Goal: Task Accomplishment & Management: Use online tool/utility

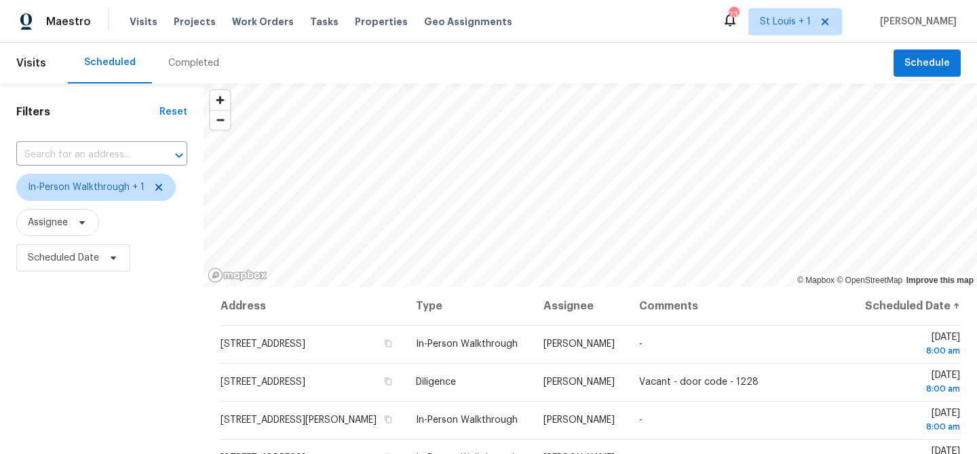
click at [540, 55] on div "Scheduled Completed" at bounding box center [481, 63] width 826 height 41
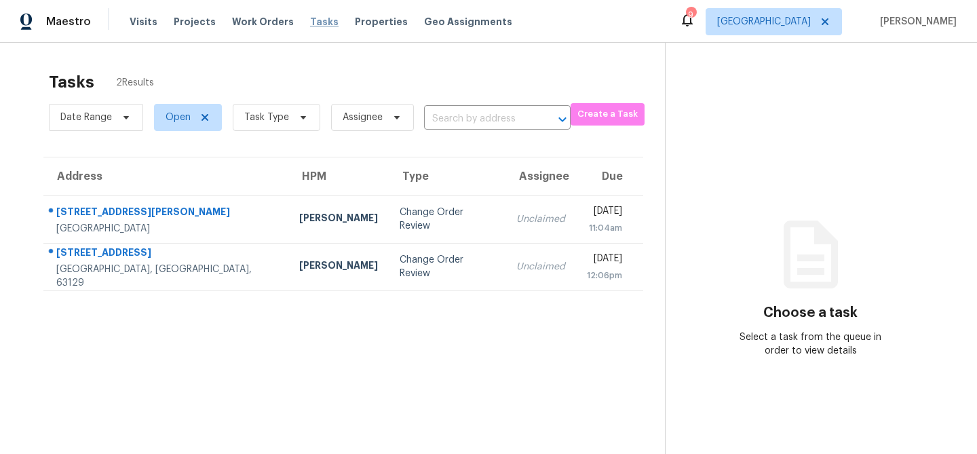
click at [316, 21] on span "Tasks" at bounding box center [324, 22] width 29 height 10
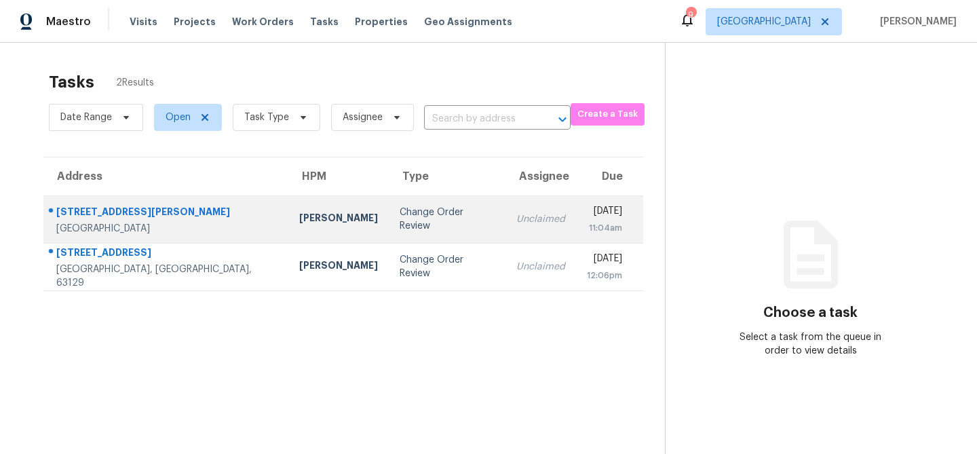
click at [400, 222] on div "Change Order Review" at bounding box center [447, 219] width 95 height 27
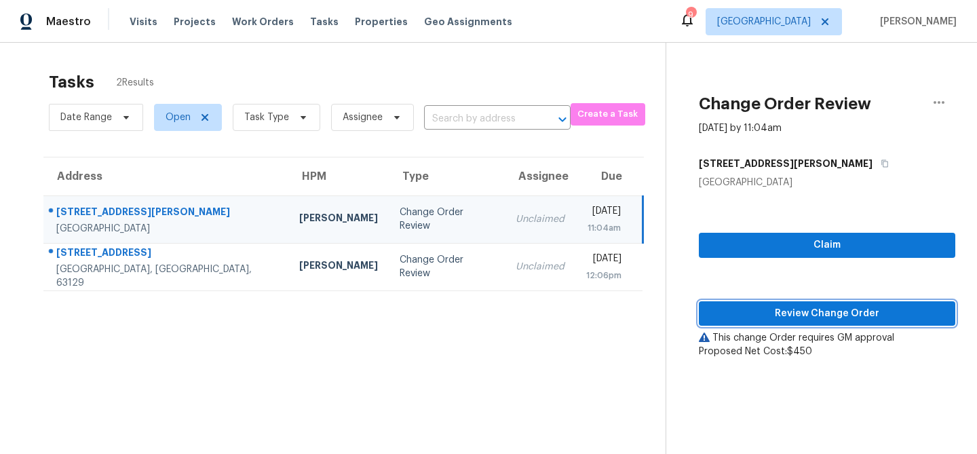
click at [747, 320] on span "Review Change Order" at bounding box center [827, 313] width 235 height 17
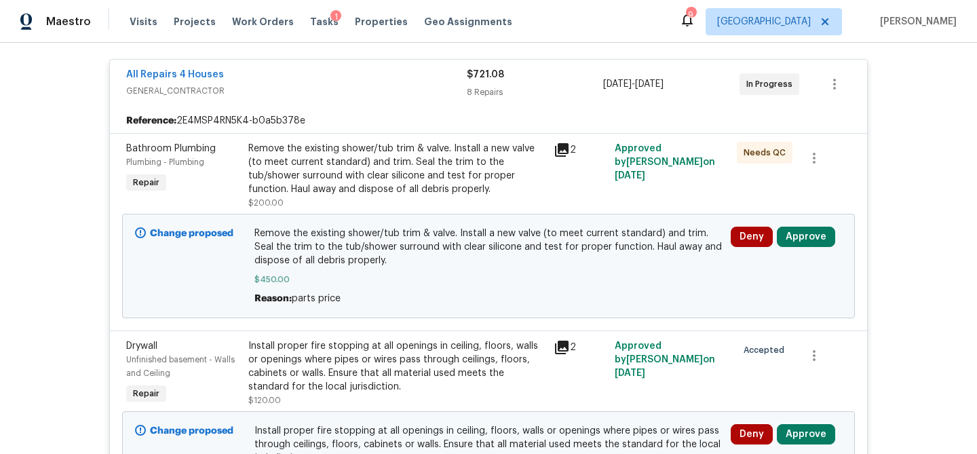
scroll to position [352, 0]
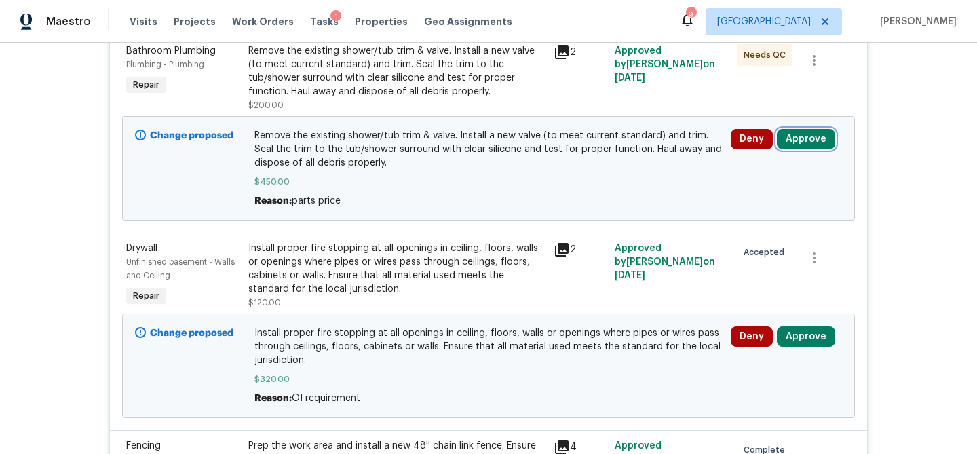
click at [809, 132] on button "Approve" at bounding box center [806, 139] width 58 height 20
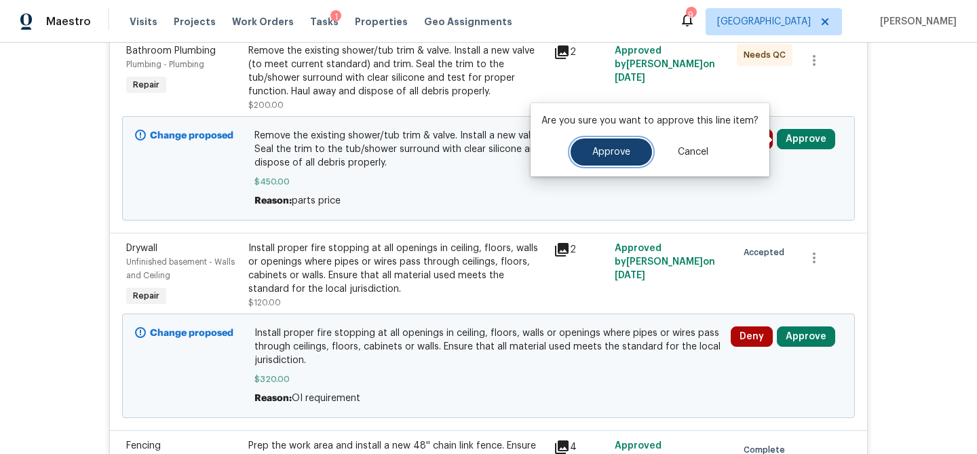
click at [643, 157] on button "Approve" at bounding box center [611, 151] width 81 height 27
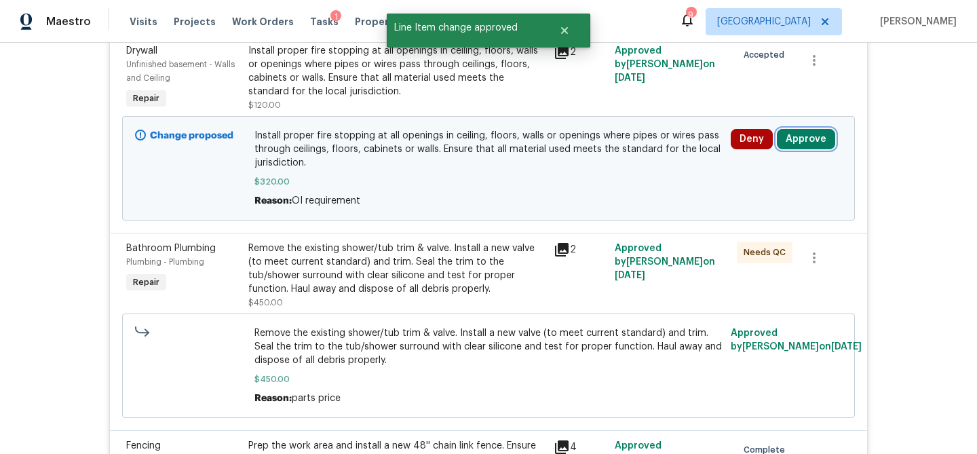
click at [812, 136] on button "Approve" at bounding box center [806, 139] width 58 height 20
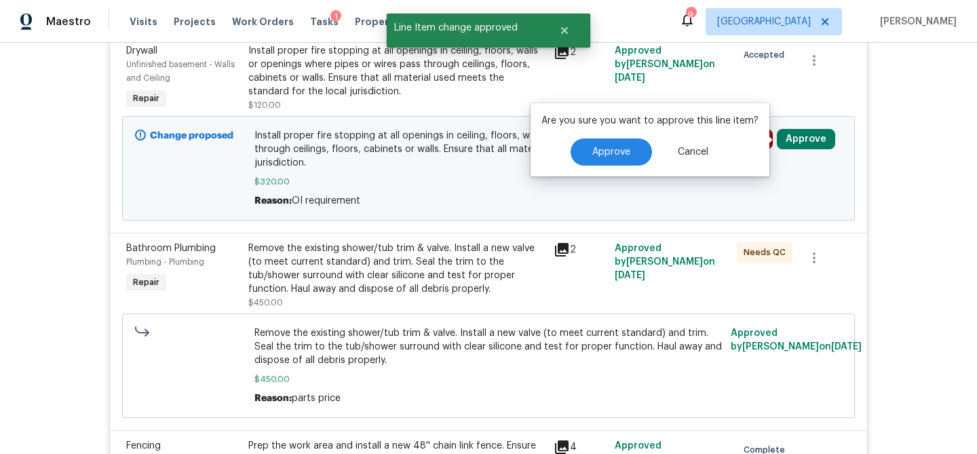
click at [599, 167] on div "Are you sure you want to approve this line item? Approve Cancel" at bounding box center [650, 139] width 239 height 73
click at [601, 159] on button "Approve" at bounding box center [611, 151] width 81 height 27
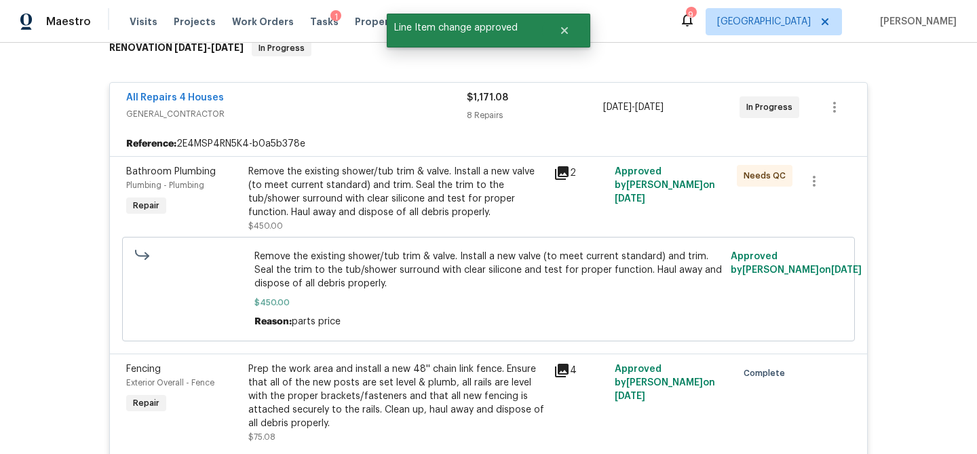
scroll to position [0, 0]
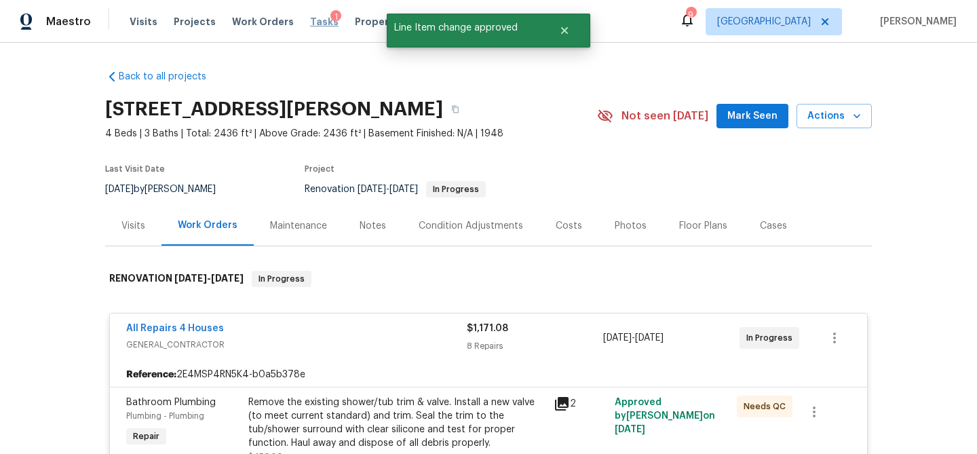
click at [310, 21] on span "Tasks" at bounding box center [324, 22] width 29 height 10
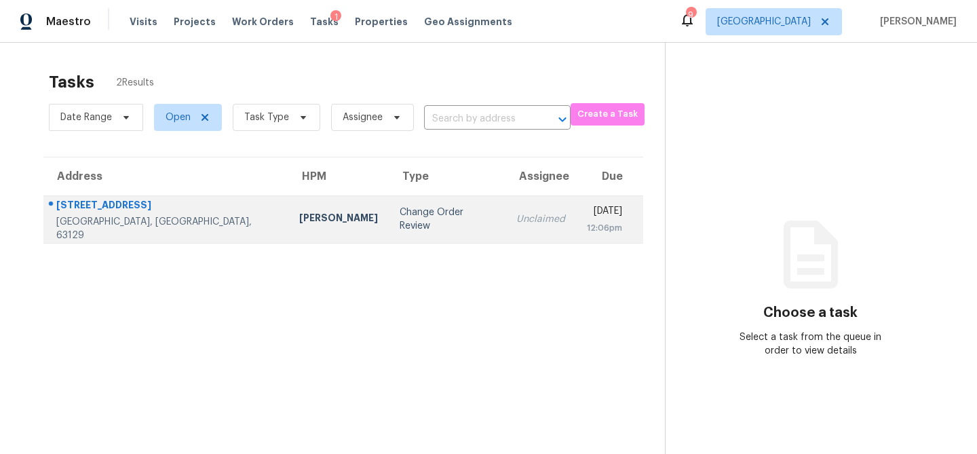
click at [389, 210] on td "Change Order Review" at bounding box center [447, 219] width 117 height 48
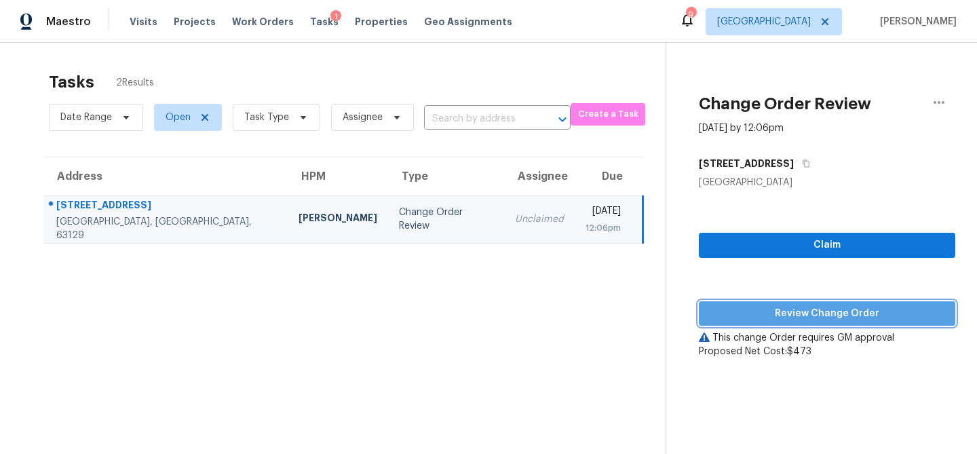
click at [819, 307] on span "Review Change Order" at bounding box center [827, 313] width 235 height 17
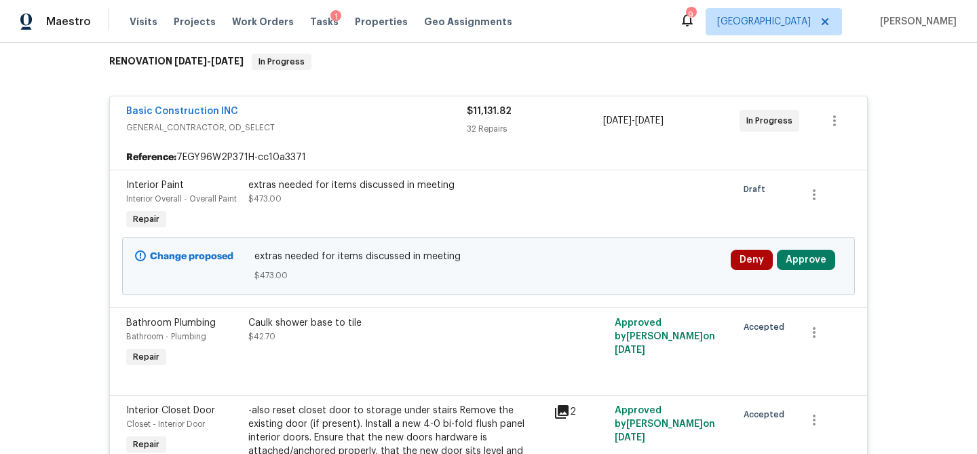
scroll to position [314, 0]
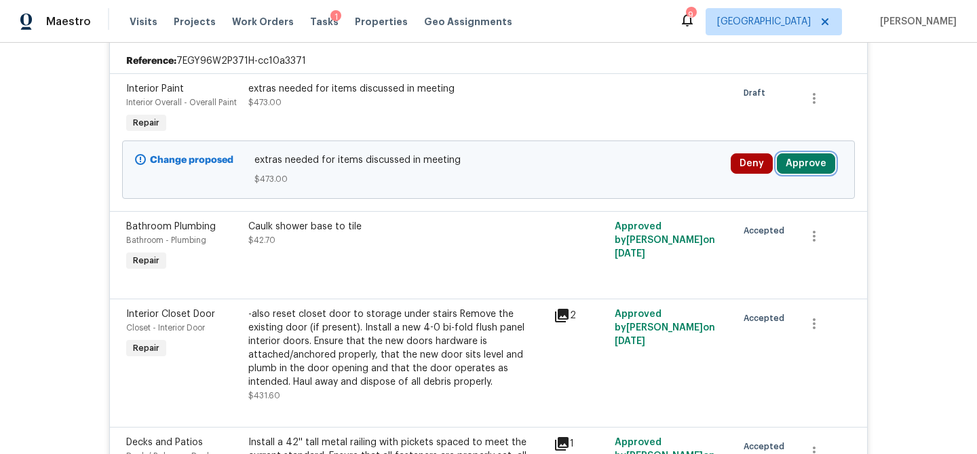
click at [795, 167] on button "Approve" at bounding box center [806, 163] width 58 height 20
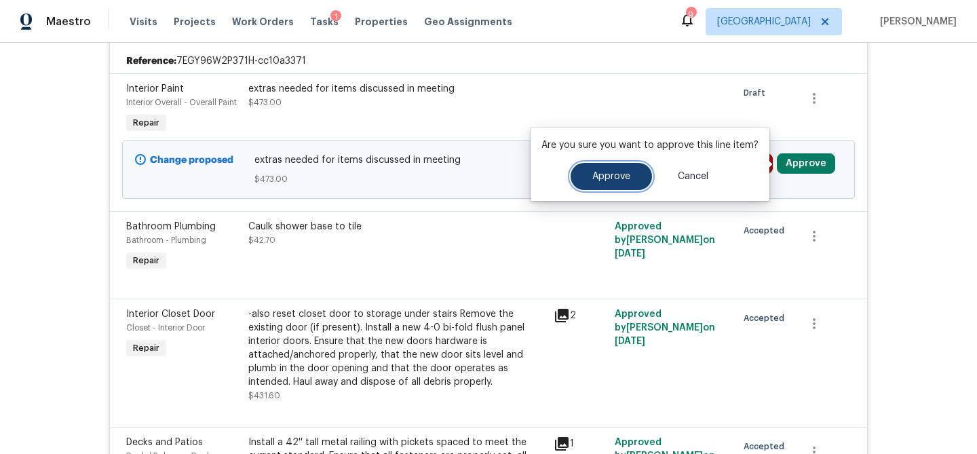
click at [621, 184] on button "Approve" at bounding box center [611, 176] width 81 height 27
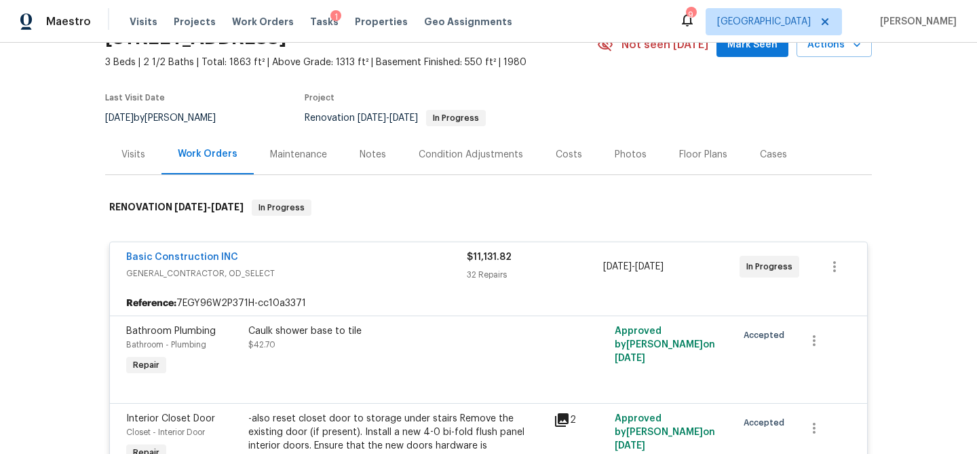
scroll to position [0, 0]
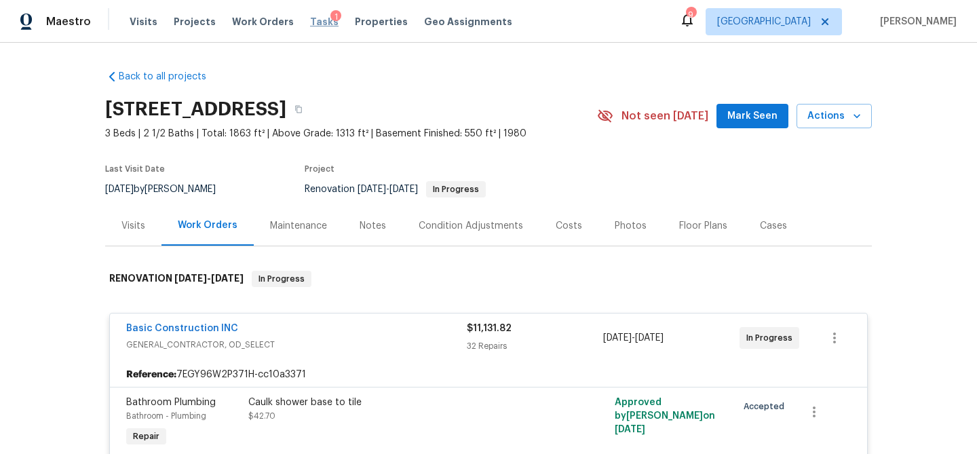
click at [310, 20] on span "Tasks" at bounding box center [324, 22] width 29 height 10
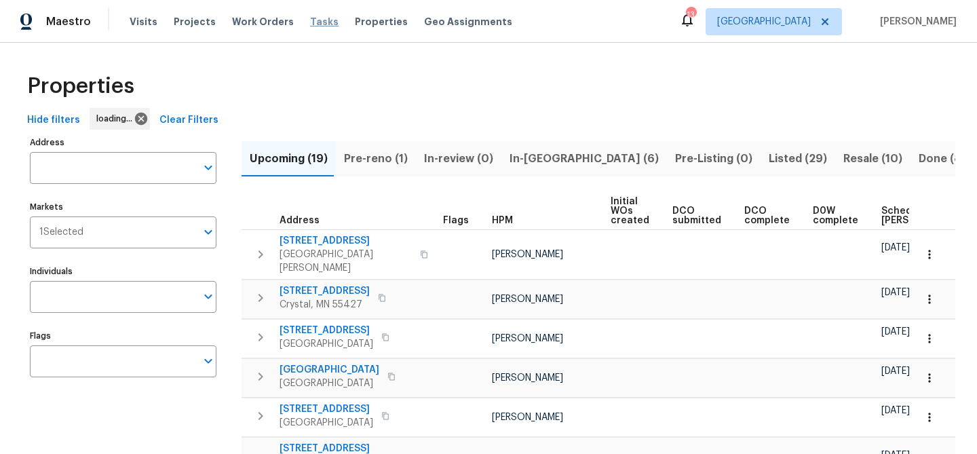
click at [314, 20] on span "Tasks" at bounding box center [324, 22] width 29 height 10
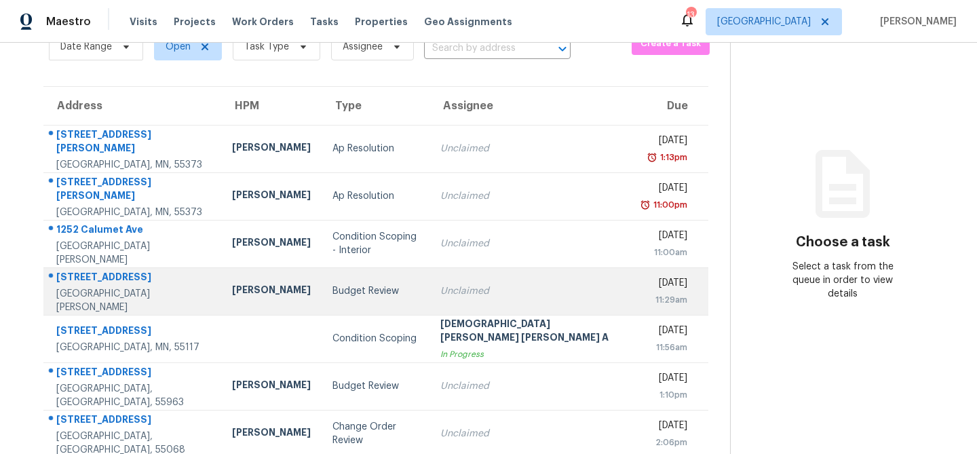
scroll to position [51, 0]
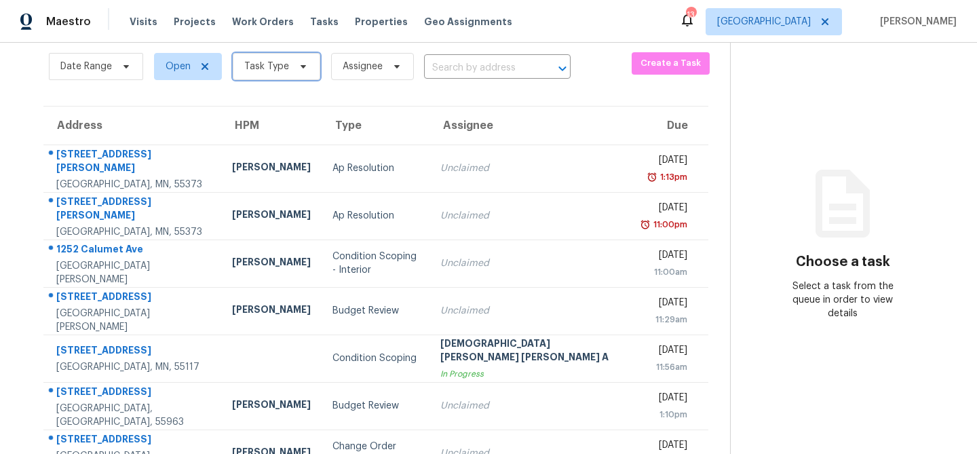
click at [287, 77] on span "Task Type" at bounding box center [277, 66] width 88 height 27
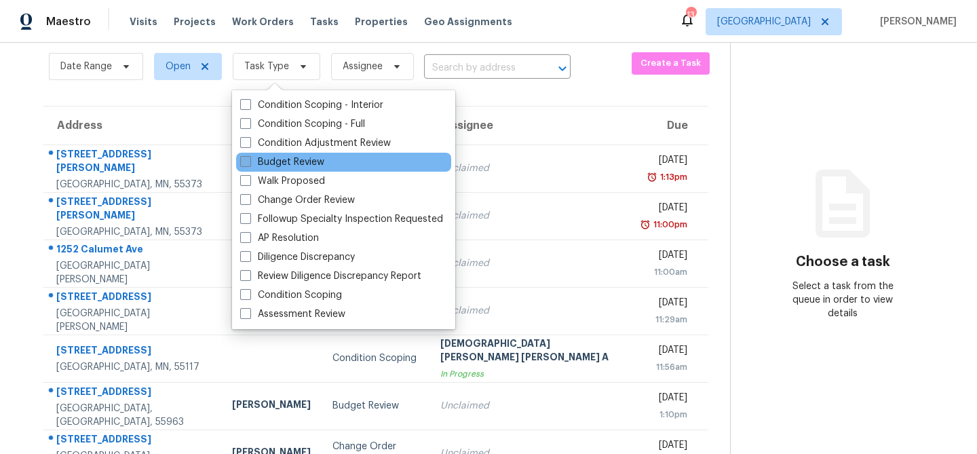
click at [284, 159] on label "Budget Review" at bounding box center [282, 162] width 84 height 14
click at [249, 159] on input "Budget Review" at bounding box center [244, 159] width 9 height 9
checkbox input "true"
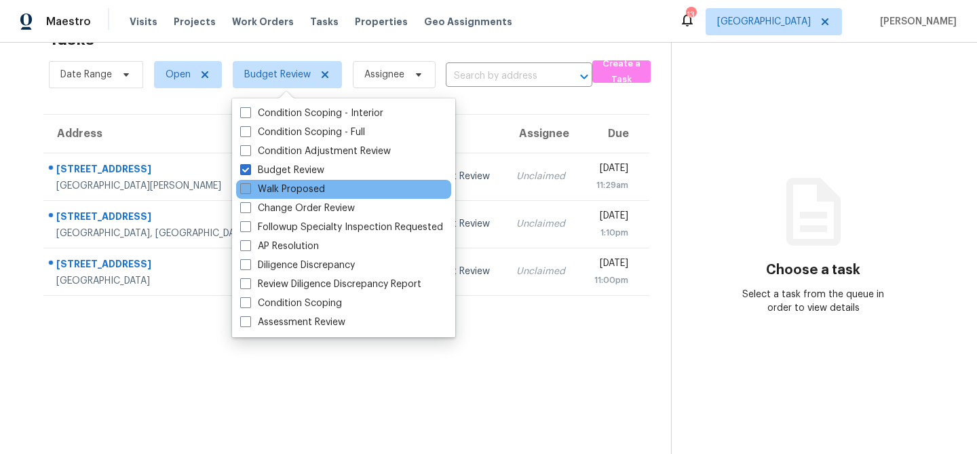
click at [278, 189] on label "Walk Proposed" at bounding box center [282, 190] width 85 height 14
click at [249, 189] on input "Walk Proposed" at bounding box center [244, 187] width 9 height 9
checkbox input "true"
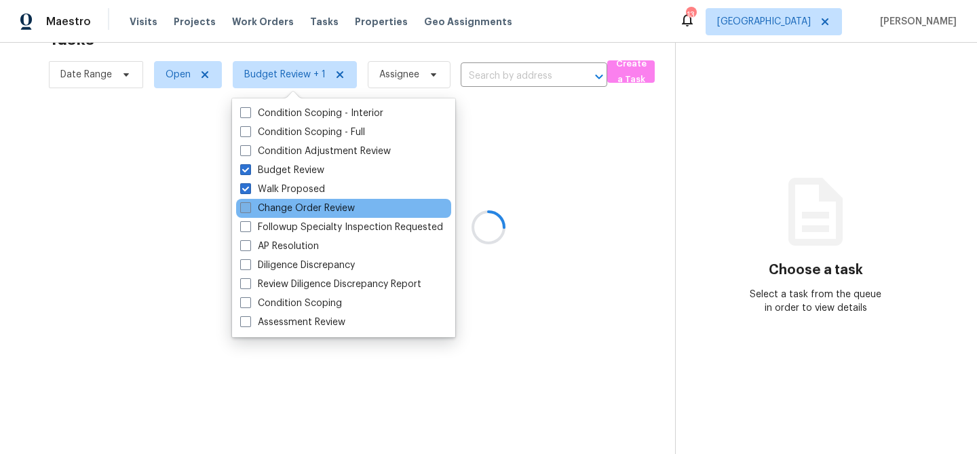
click at [278, 206] on label "Change Order Review" at bounding box center [297, 209] width 115 height 14
click at [249, 206] on input "Change Order Review" at bounding box center [244, 206] width 9 height 9
checkbox input "true"
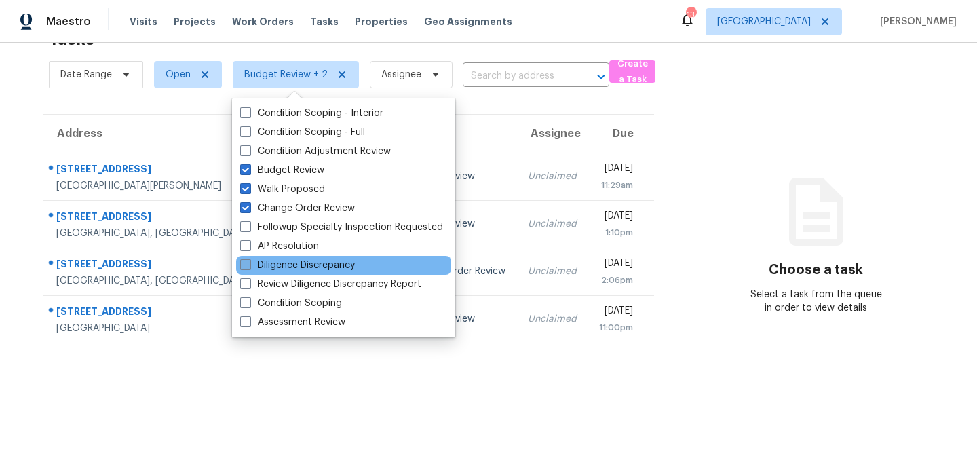
click at [277, 269] on label "Diligence Discrepancy" at bounding box center [297, 266] width 115 height 14
click at [249, 267] on input "Diligence Discrepancy" at bounding box center [244, 263] width 9 height 9
checkbox input "true"
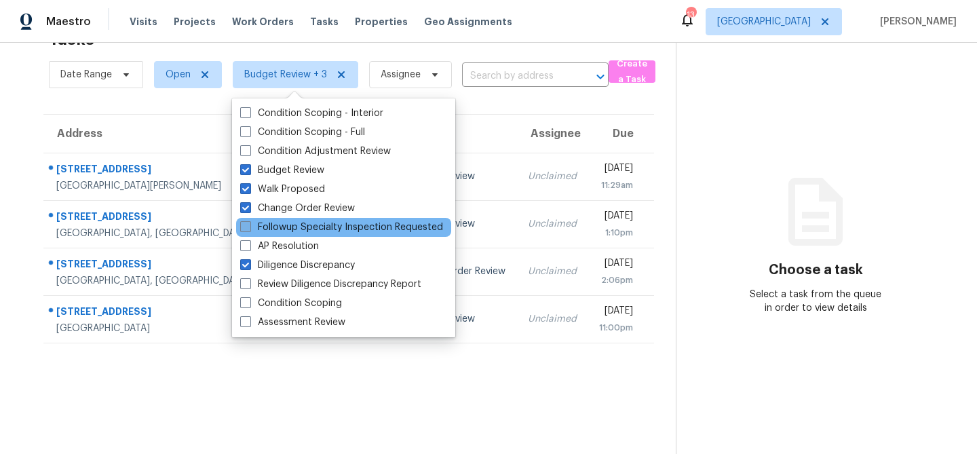
click at [281, 227] on label "Followup Specialty Inspection Requested" at bounding box center [341, 228] width 203 height 14
click at [249, 227] on input "Followup Specialty Inspection Requested" at bounding box center [244, 225] width 9 height 9
checkbox input "true"
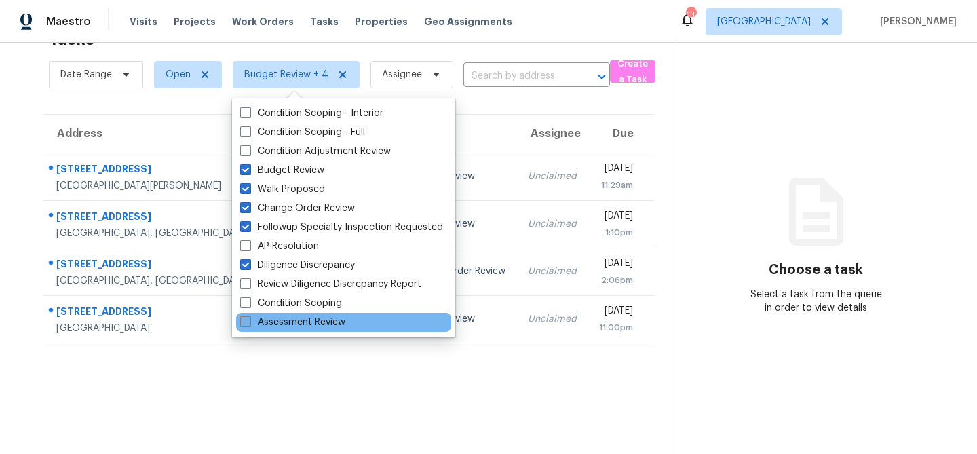
click at [278, 326] on label "Assessment Review" at bounding box center [292, 323] width 105 height 14
click at [249, 324] on input "Assessment Review" at bounding box center [244, 320] width 9 height 9
checkbox input "true"
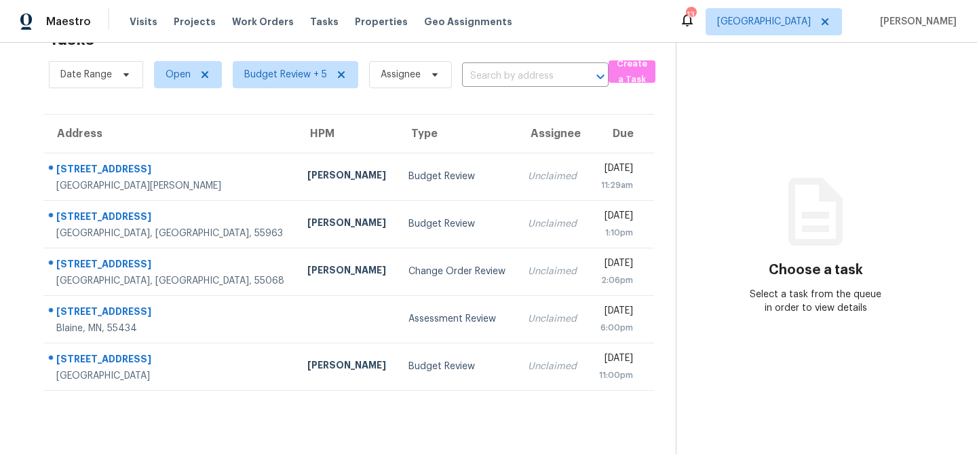
click at [265, 413] on section "Tasks 5 Results Date Range Open Budget Review + 5 Assignee ​ Create a Task Addr…" at bounding box center [349, 238] width 654 height 432
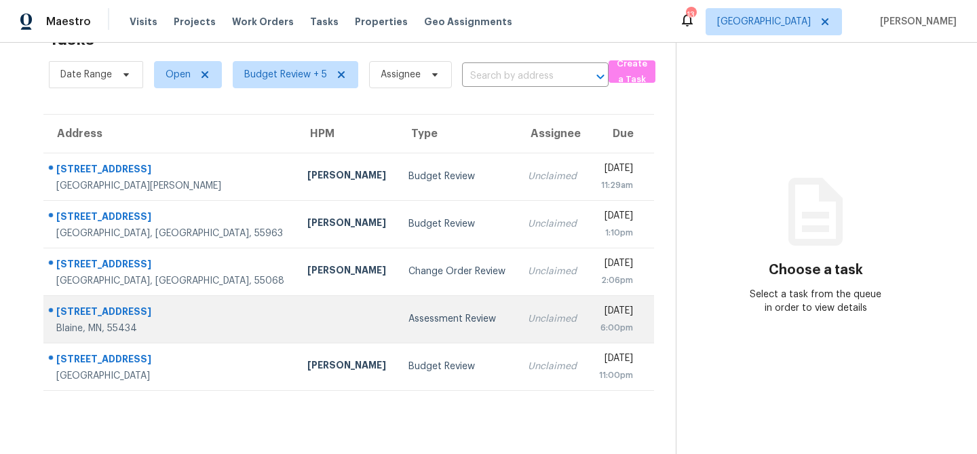
click at [297, 326] on td at bounding box center [347, 319] width 101 height 48
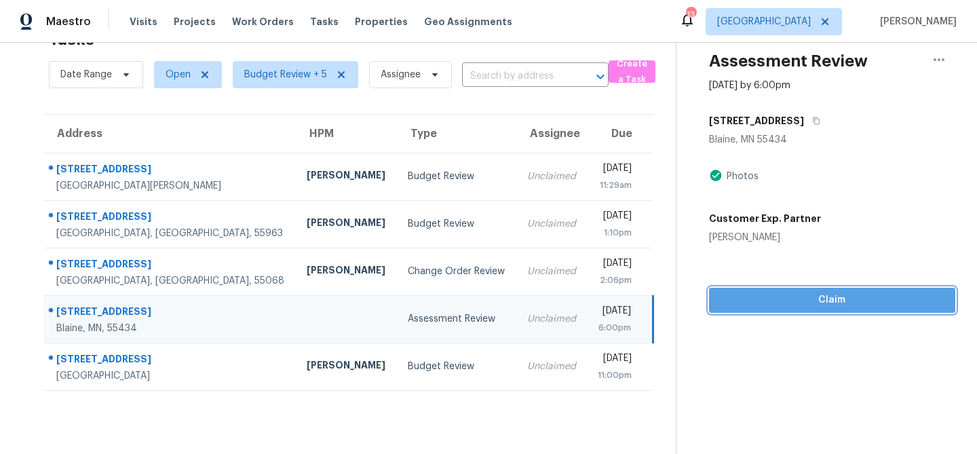
click at [726, 299] on span "Claim" at bounding box center [832, 300] width 225 height 17
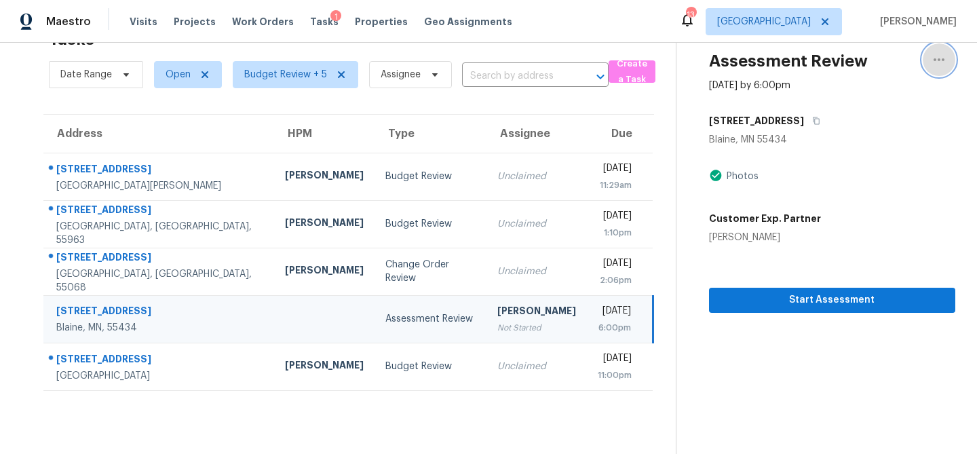
click at [939, 58] on icon "button" at bounding box center [939, 59] width 11 height 3
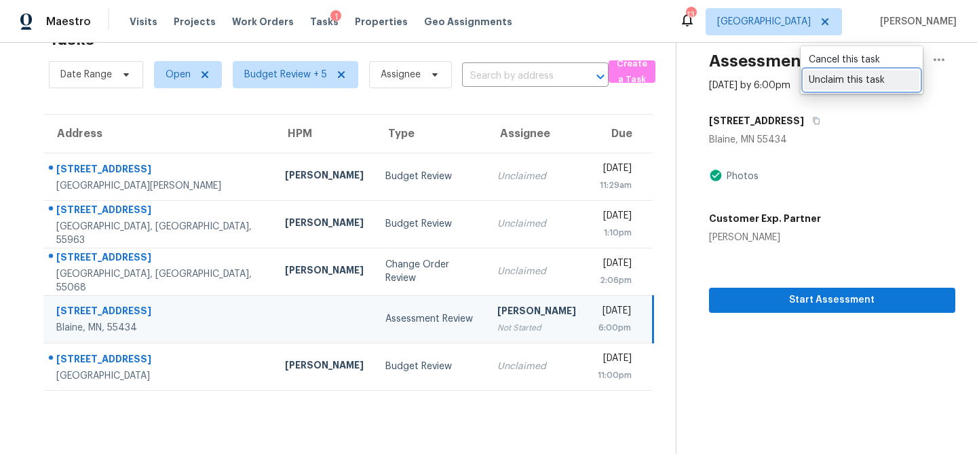
click at [856, 80] on div "Unclaim this task" at bounding box center [862, 80] width 106 height 14
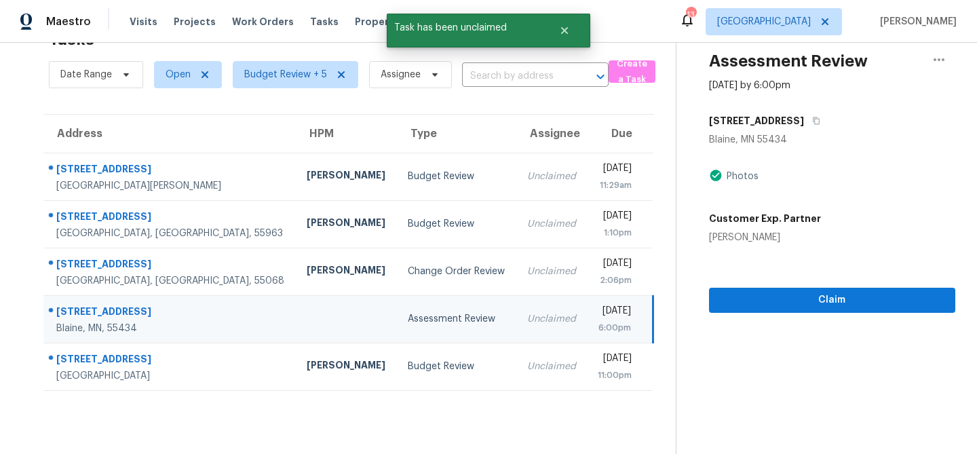
click at [296, 322] on td at bounding box center [346, 319] width 101 height 48
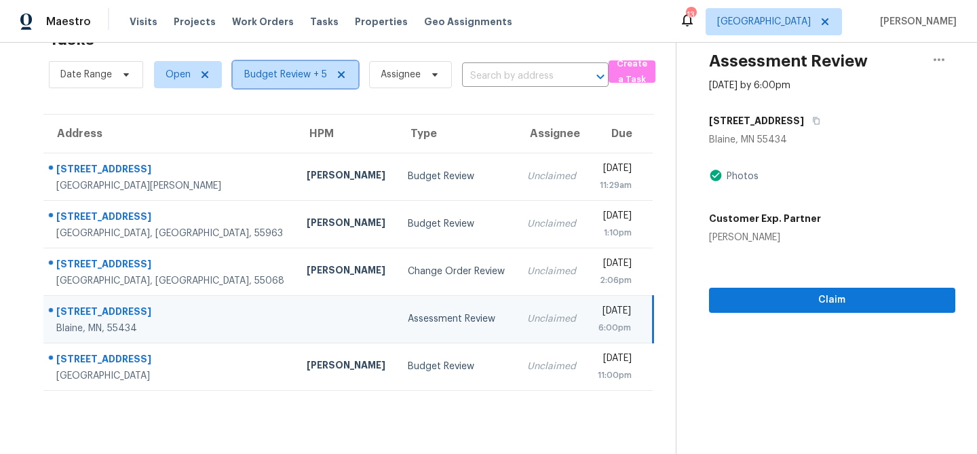
click at [293, 81] on span "Budget Review + 5" at bounding box center [285, 75] width 83 height 14
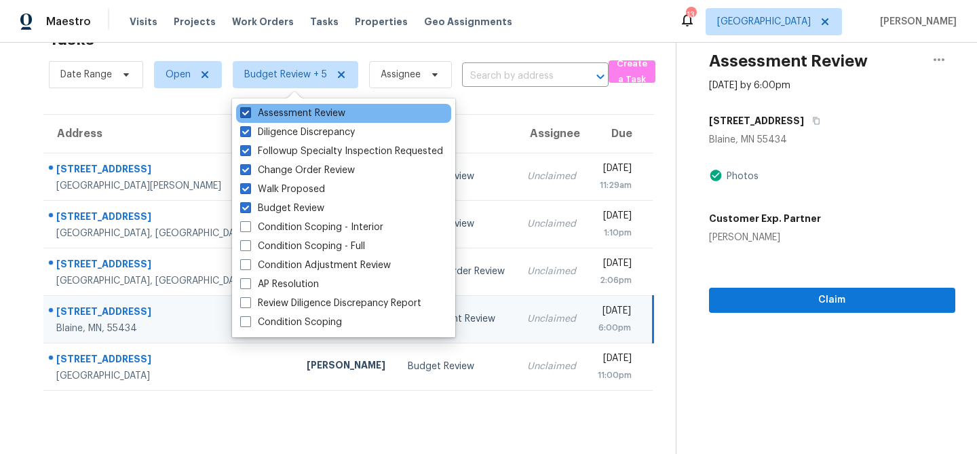
click at [279, 111] on label "Assessment Review" at bounding box center [292, 114] width 105 height 14
click at [249, 111] on input "Assessment Review" at bounding box center [244, 111] width 9 height 9
checkbox input "false"
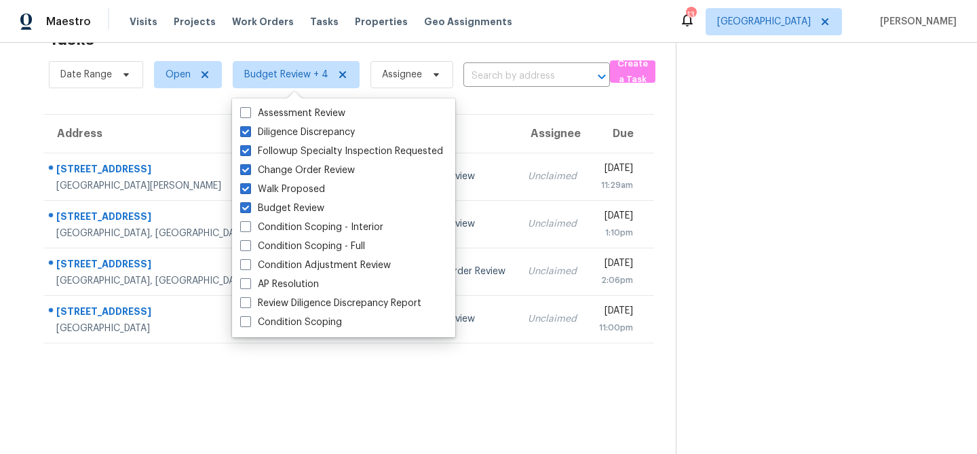
click at [243, 411] on section "Tasks 4 Results Date Range Open Budget Review + 4 Assignee ​ Create a Task Addr…" at bounding box center [349, 238] width 654 height 432
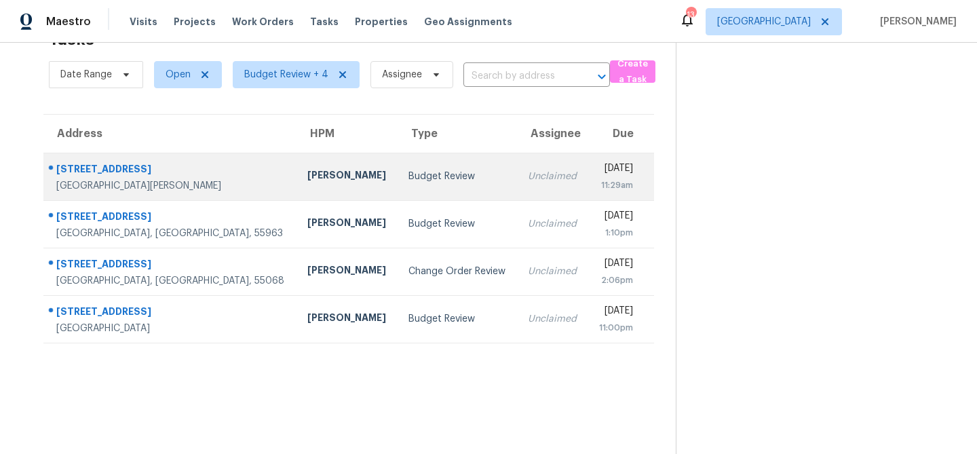
click at [398, 166] on td "Budget Review" at bounding box center [457, 177] width 119 height 48
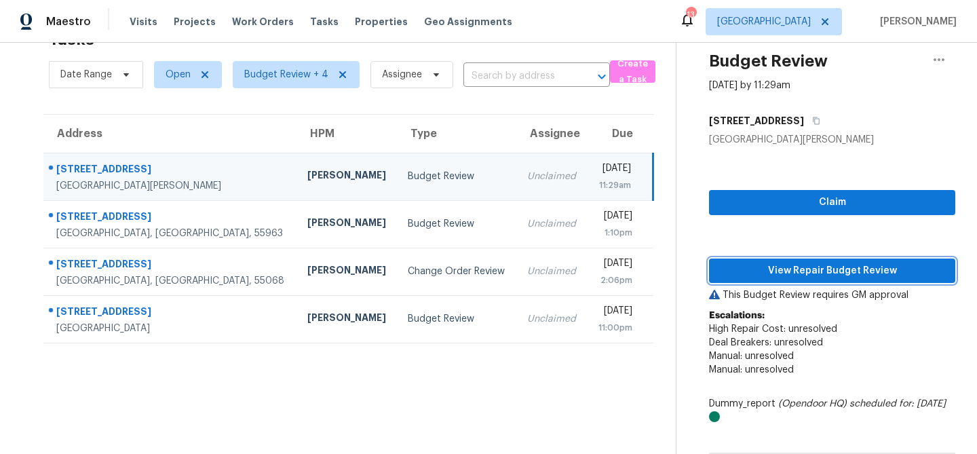
click at [798, 265] on span "View Repair Budget Review" at bounding box center [832, 271] width 225 height 17
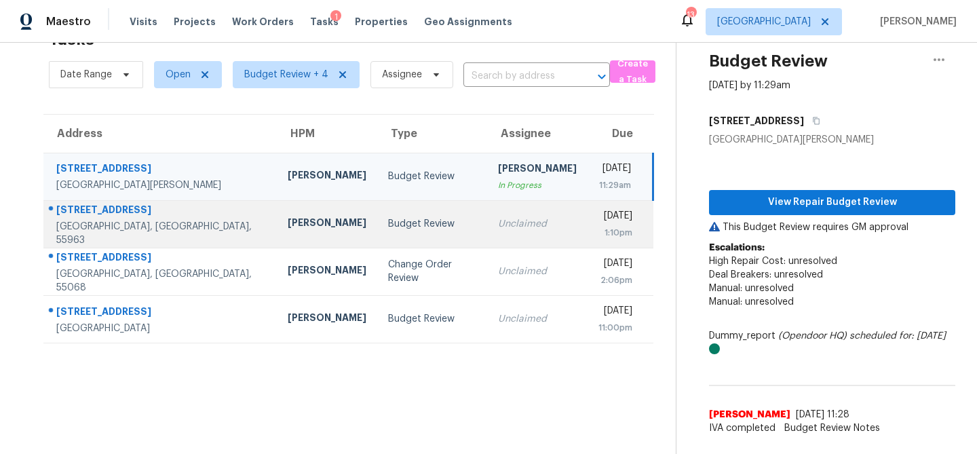
click at [389, 232] on td "Budget Review" at bounding box center [432, 224] width 110 height 48
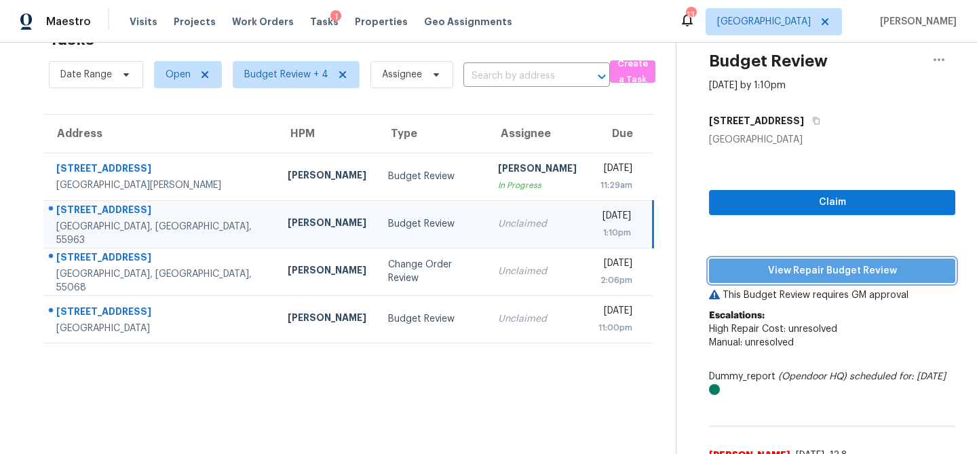
click at [776, 272] on span "View Repair Budget Review" at bounding box center [832, 271] width 225 height 17
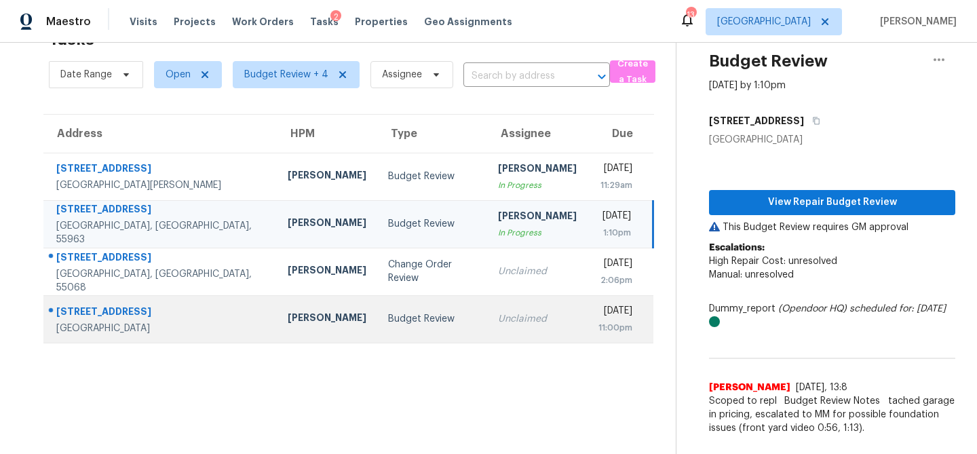
click at [385, 308] on td "Budget Review" at bounding box center [432, 319] width 110 height 48
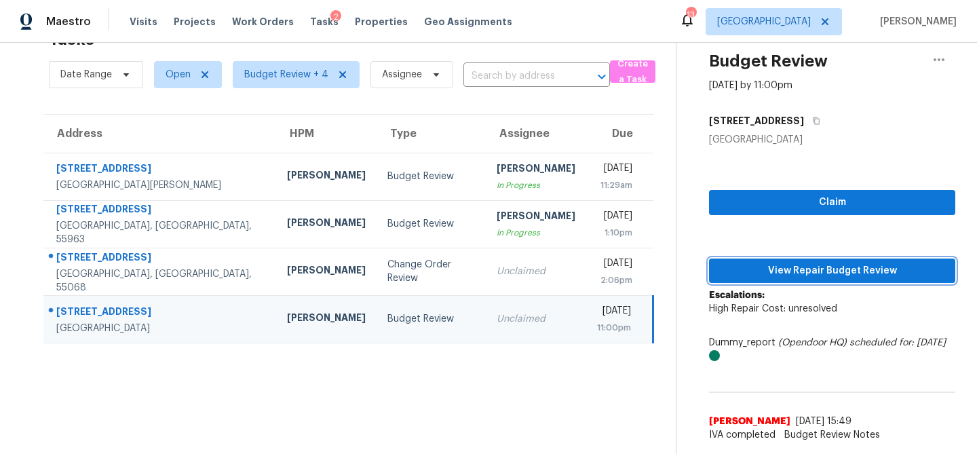
click at [821, 267] on span "View Repair Budget Review" at bounding box center [832, 271] width 225 height 17
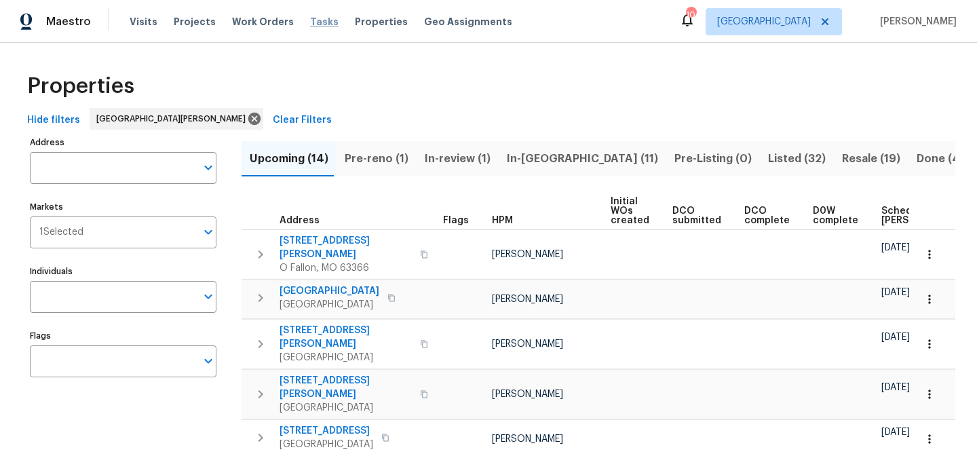
click at [316, 23] on span "Tasks" at bounding box center [324, 22] width 29 height 10
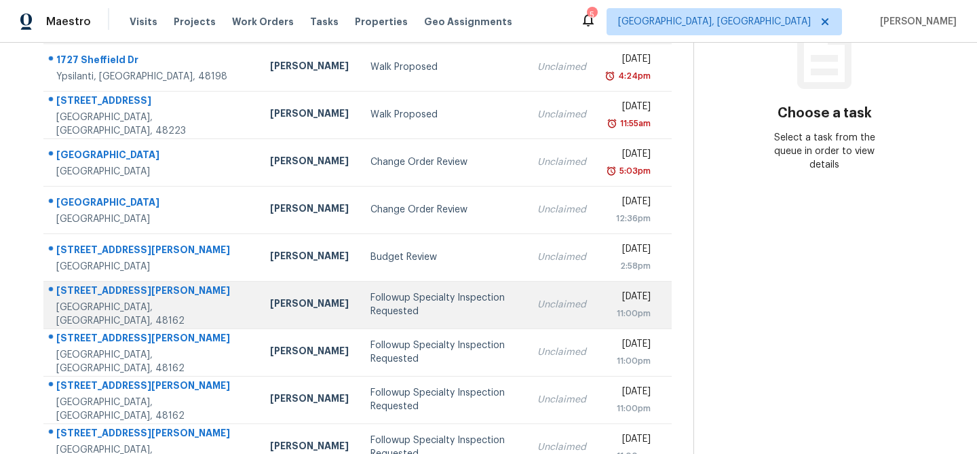
scroll to position [195, 0]
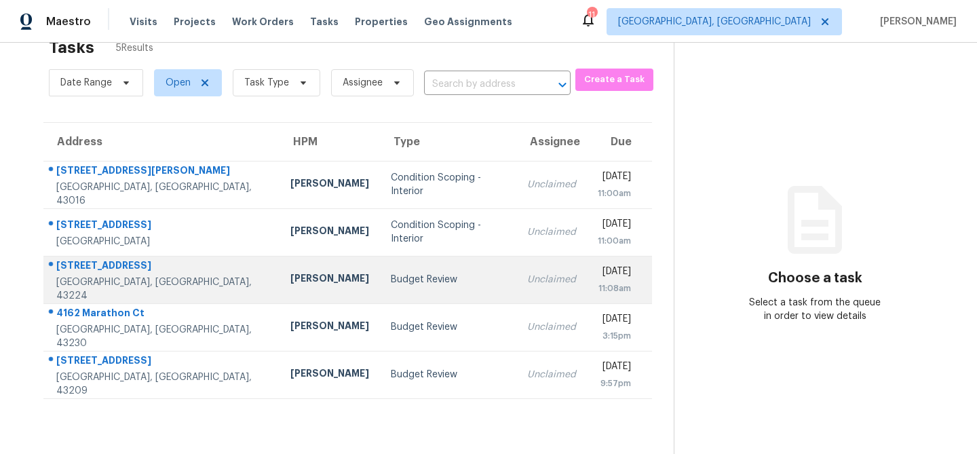
scroll to position [25, 0]
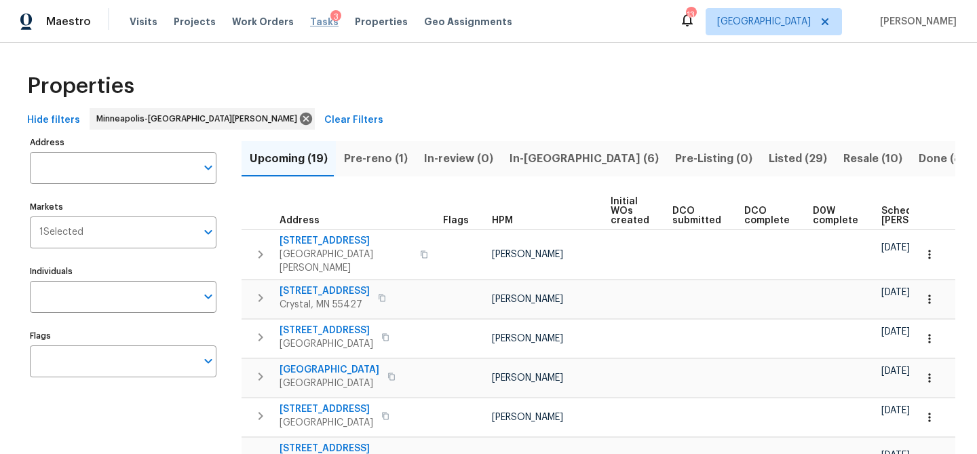
click at [312, 21] on span "Tasks" at bounding box center [324, 22] width 29 height 10
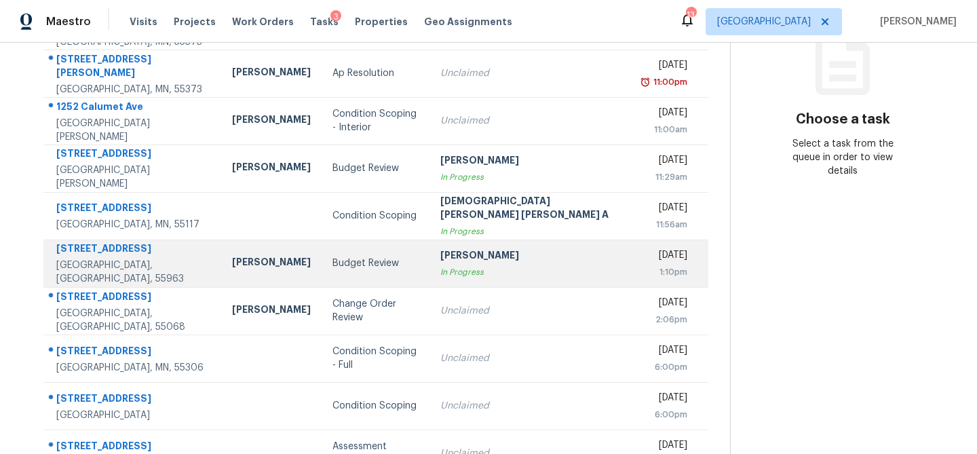
scroll to position [192, 0]
click at [322, 277] on td "Budget Review" at bounding box center [375, 265] width 107 height 48
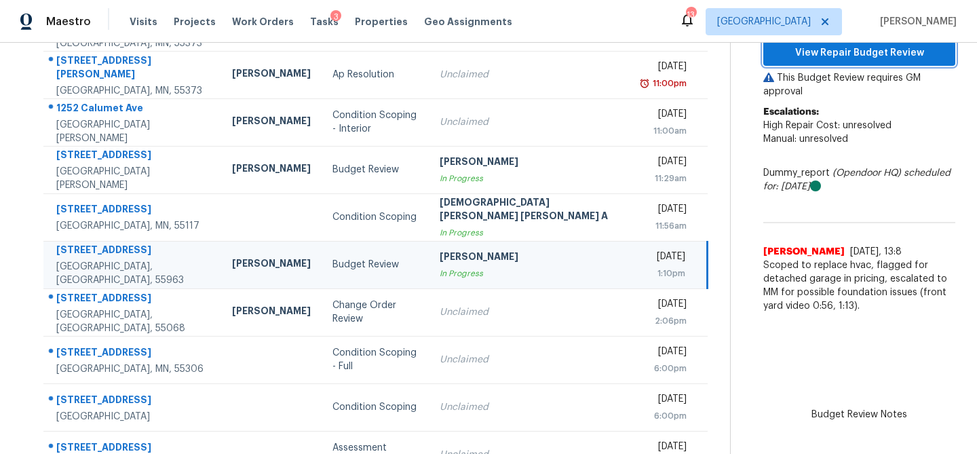
click at [774, 64] on button "View Repair Budget Review" at bounding box center [859, 53] width 192 height 25
